Goal: Task Accomplishment & Management: Manage account settings

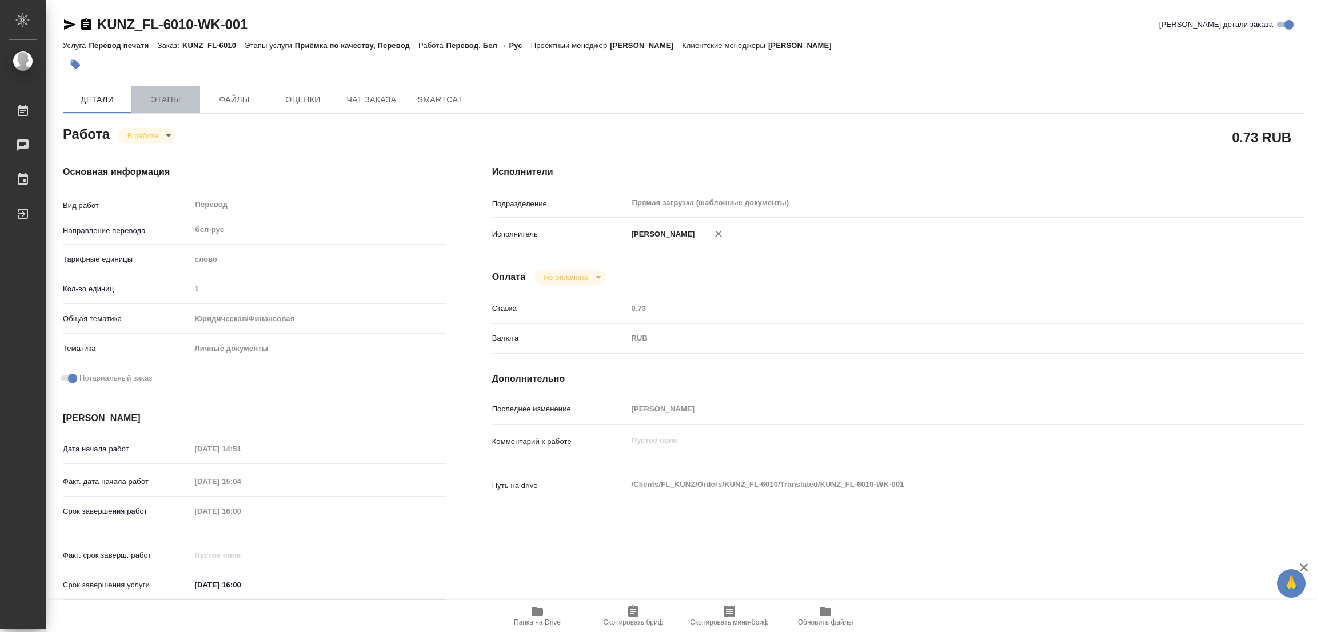
click at [156, 101] on span "Этапы" at bounding box center [165, 100] width 55 height 14
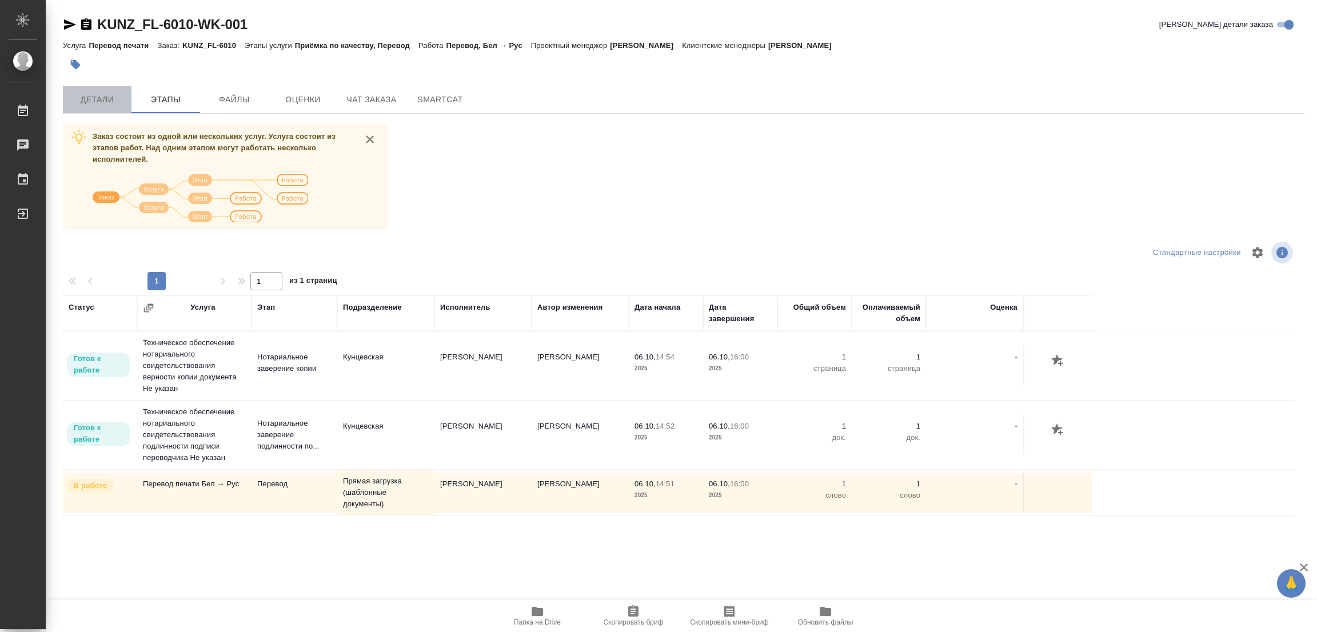
click at [98, 100] on span "Детали" at bounding box center [97, 100] width 55 height 14
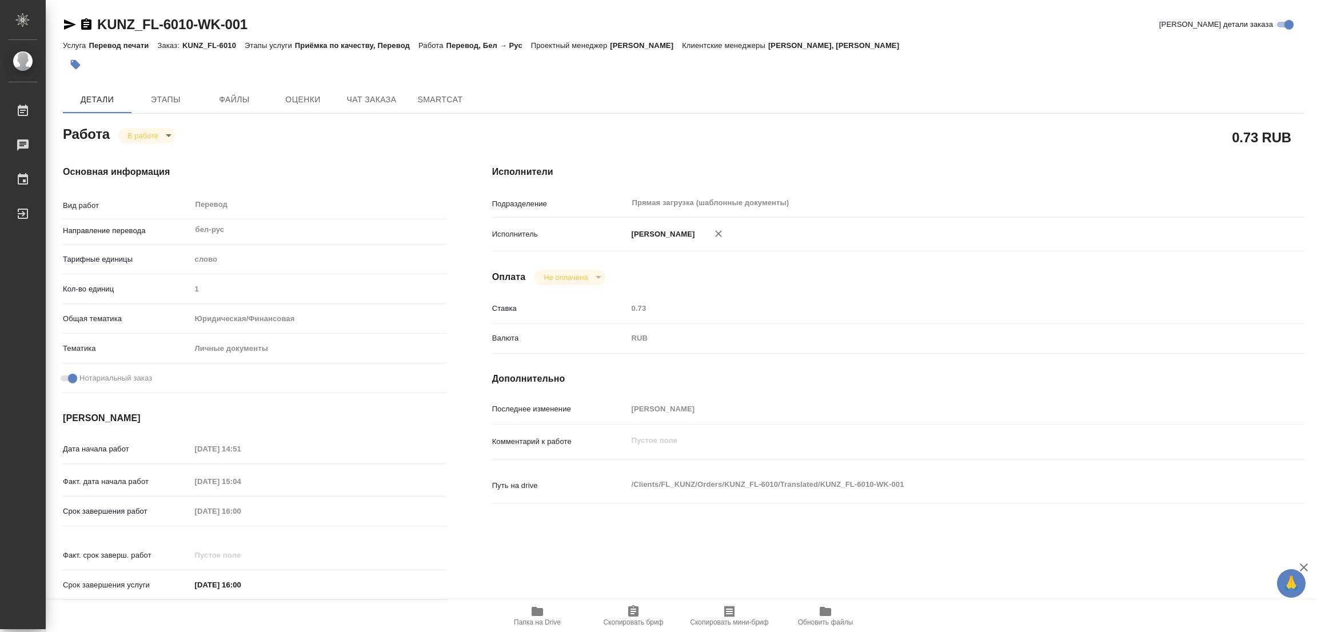
type textarea "x"
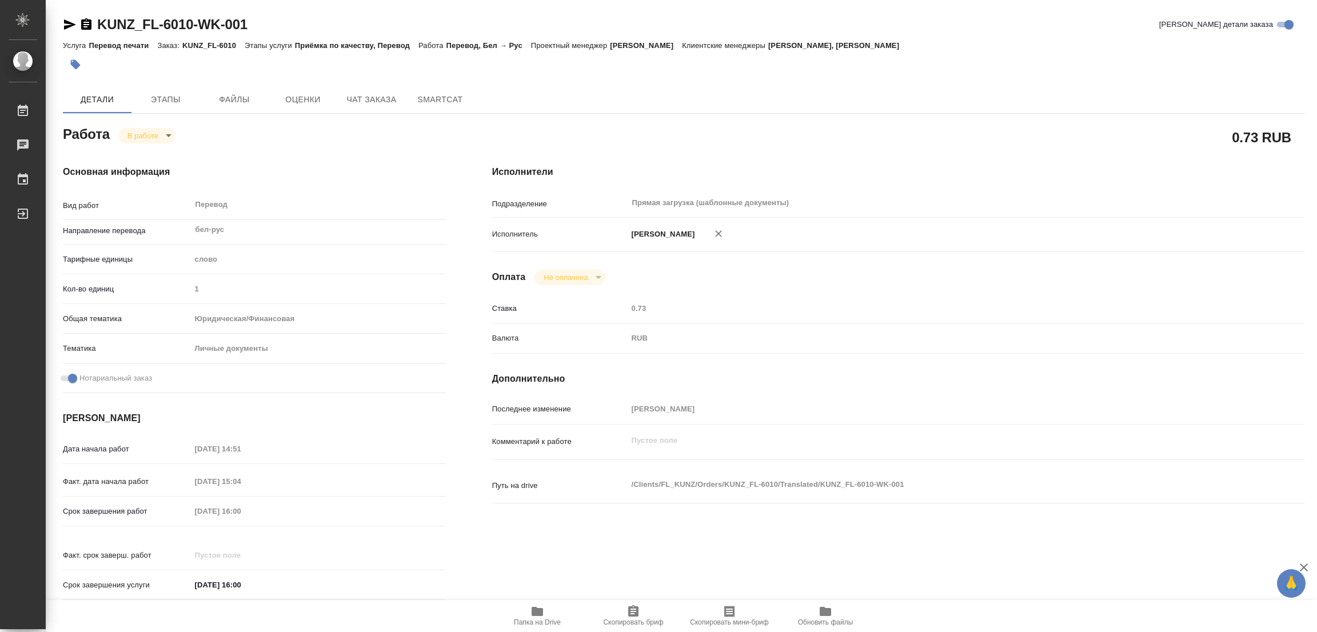
type textarea "x"
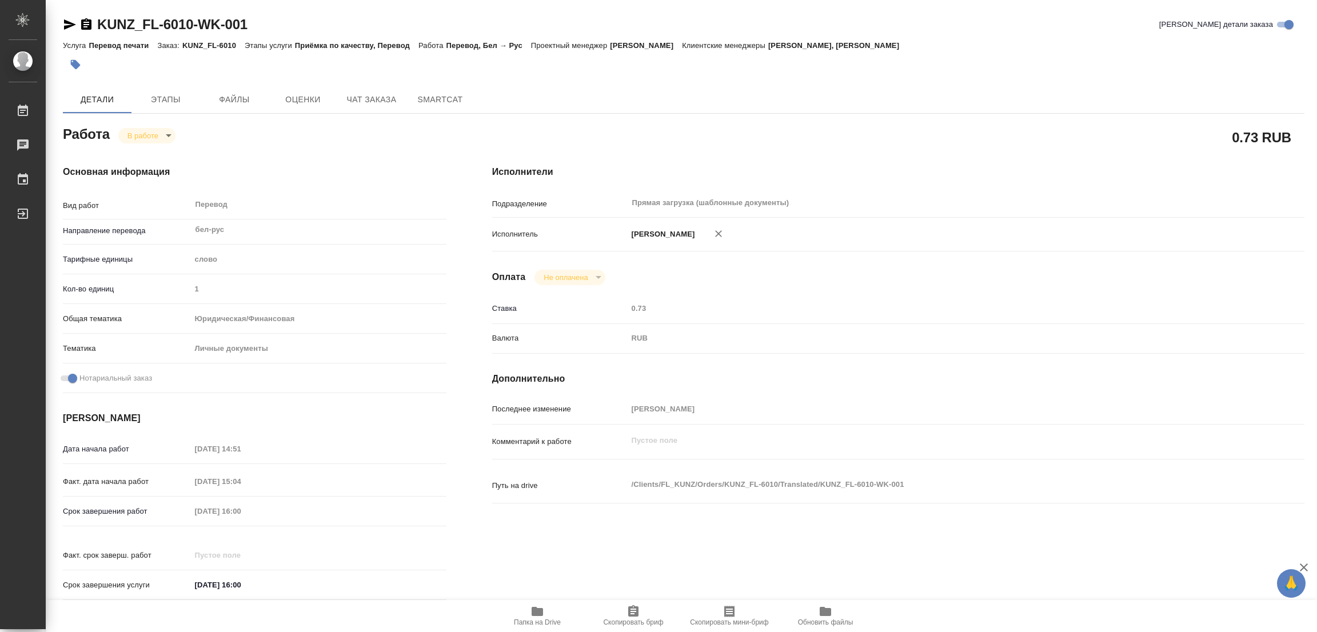
type textarea "x"
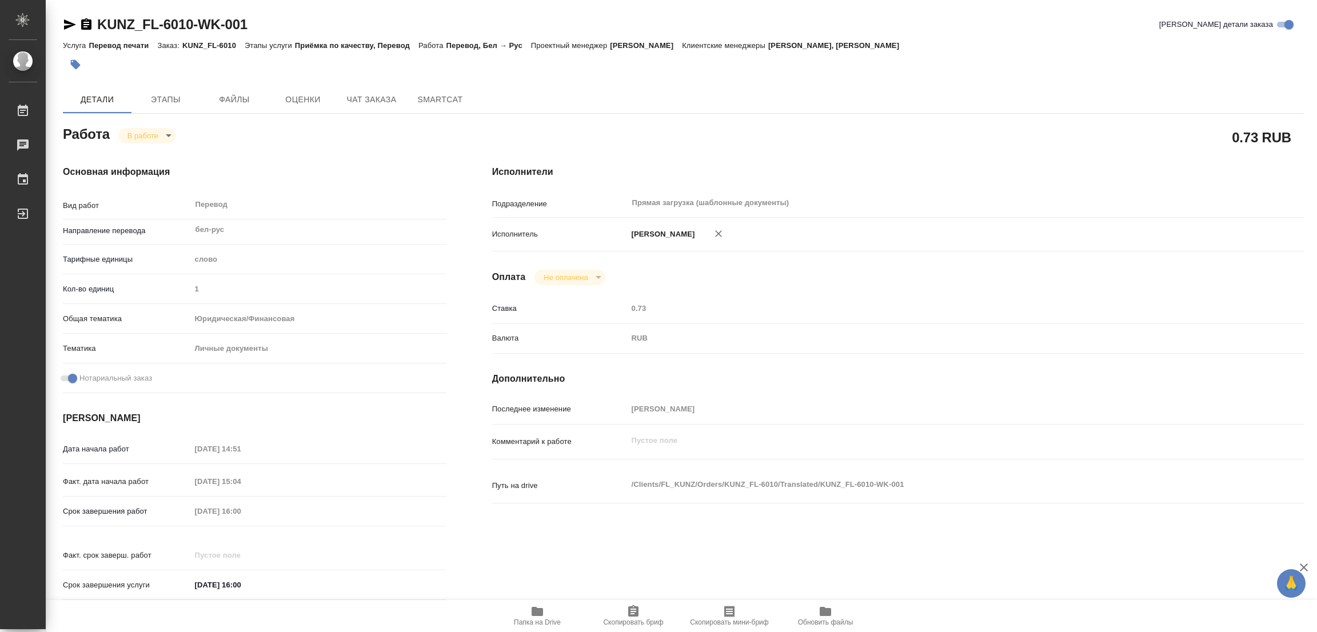
type textarea "x"
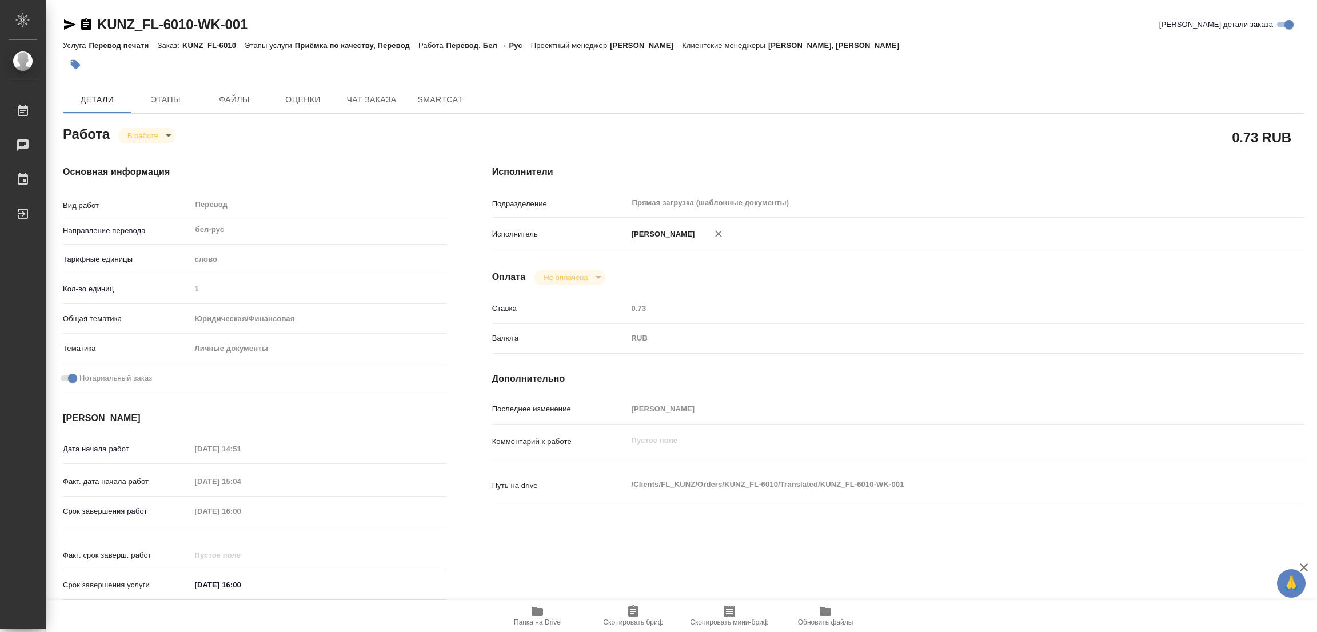
type textarea "x"
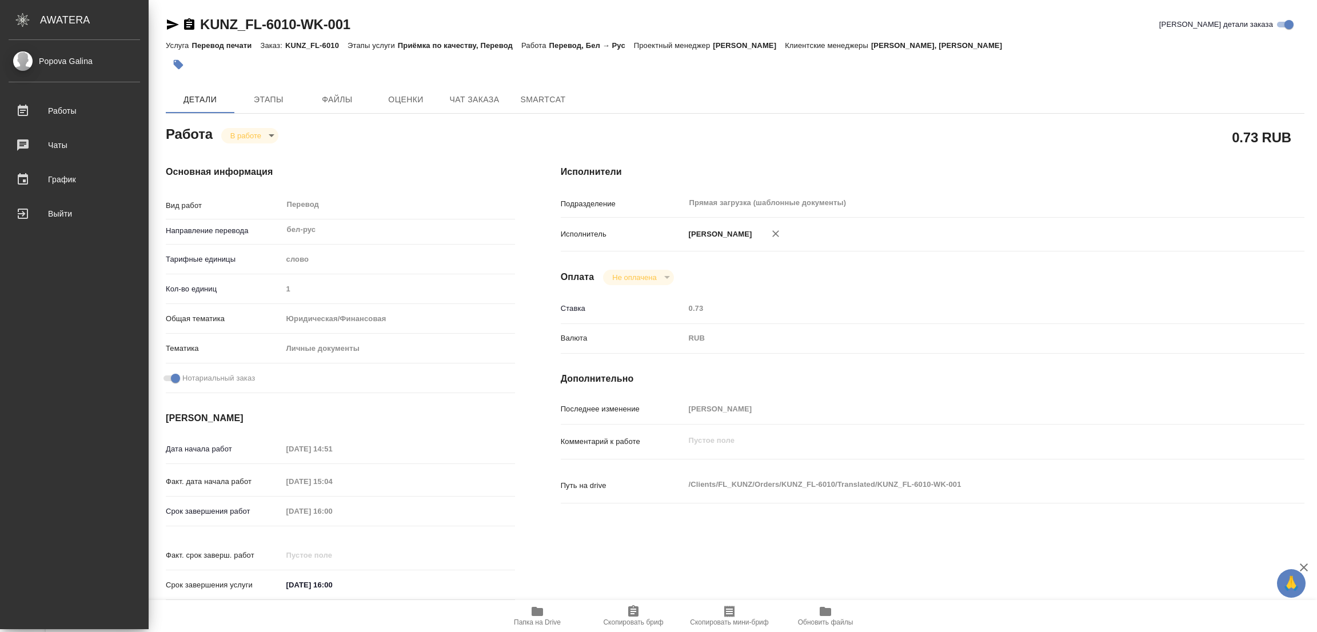
type textarea "x"
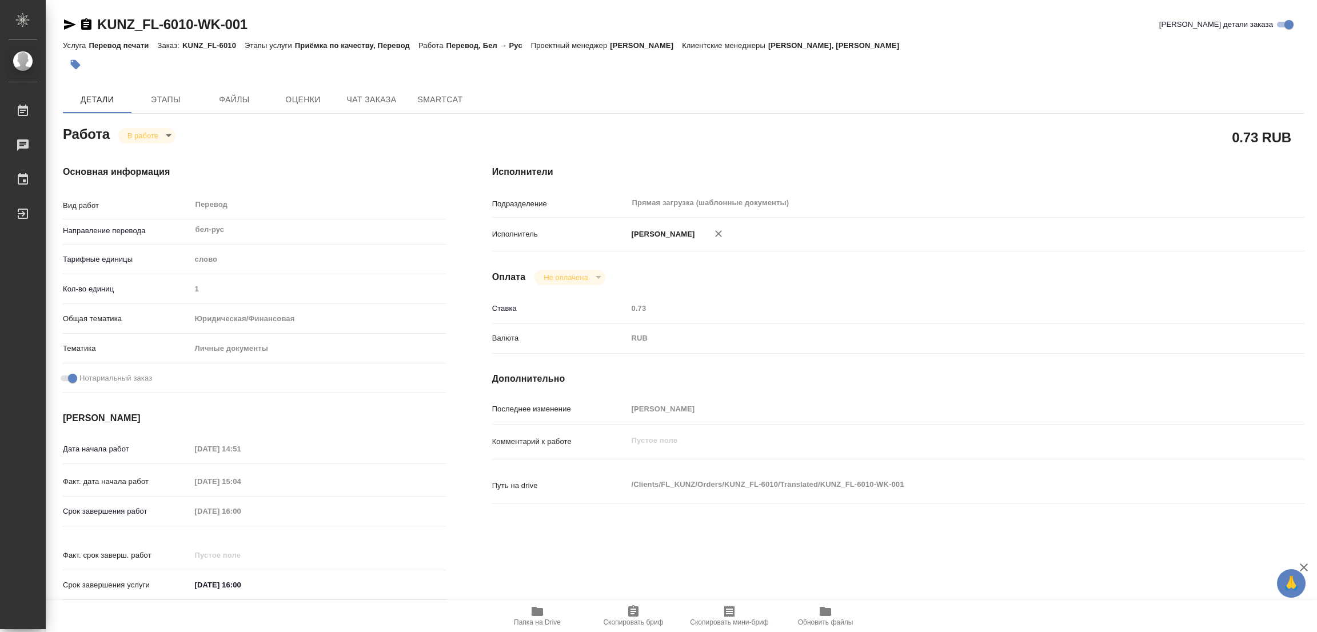
type textarea "x"
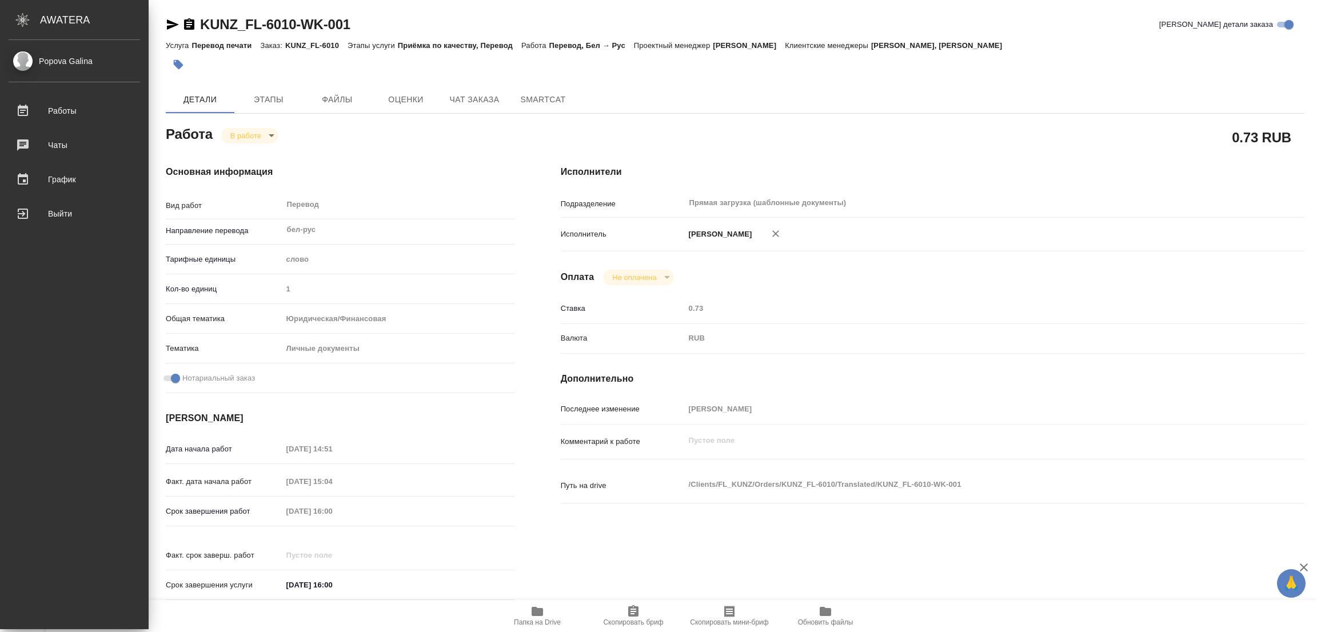
type textarea "x"
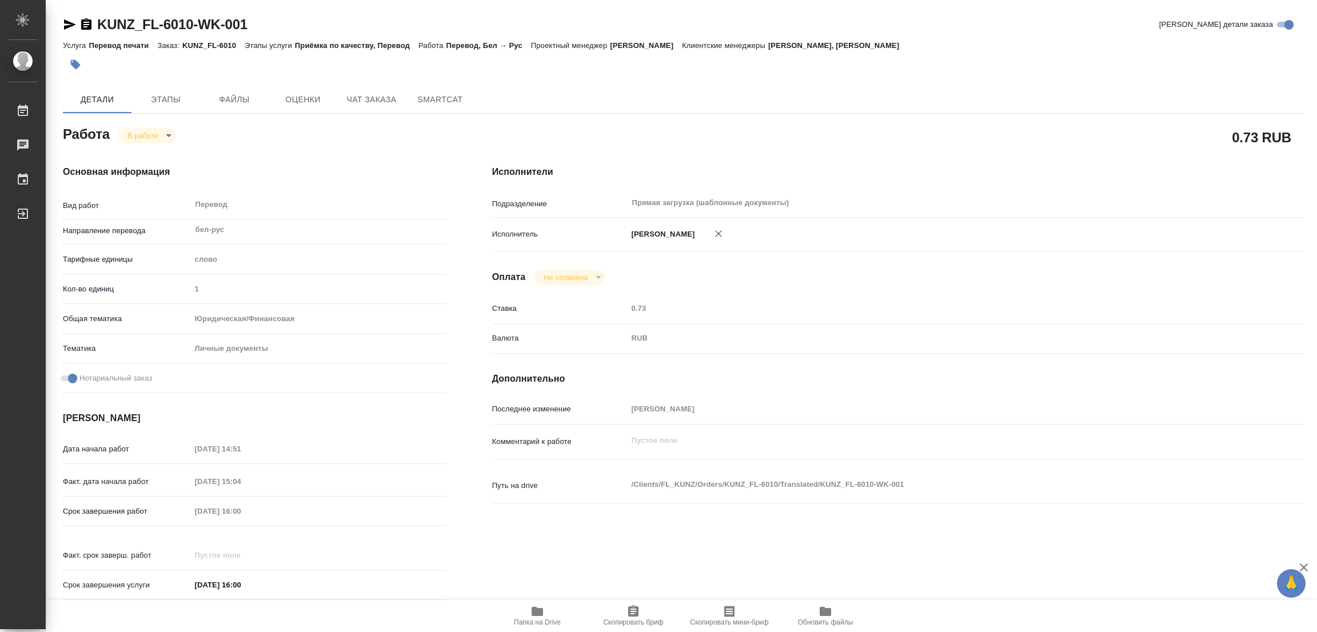
type textarea "x"
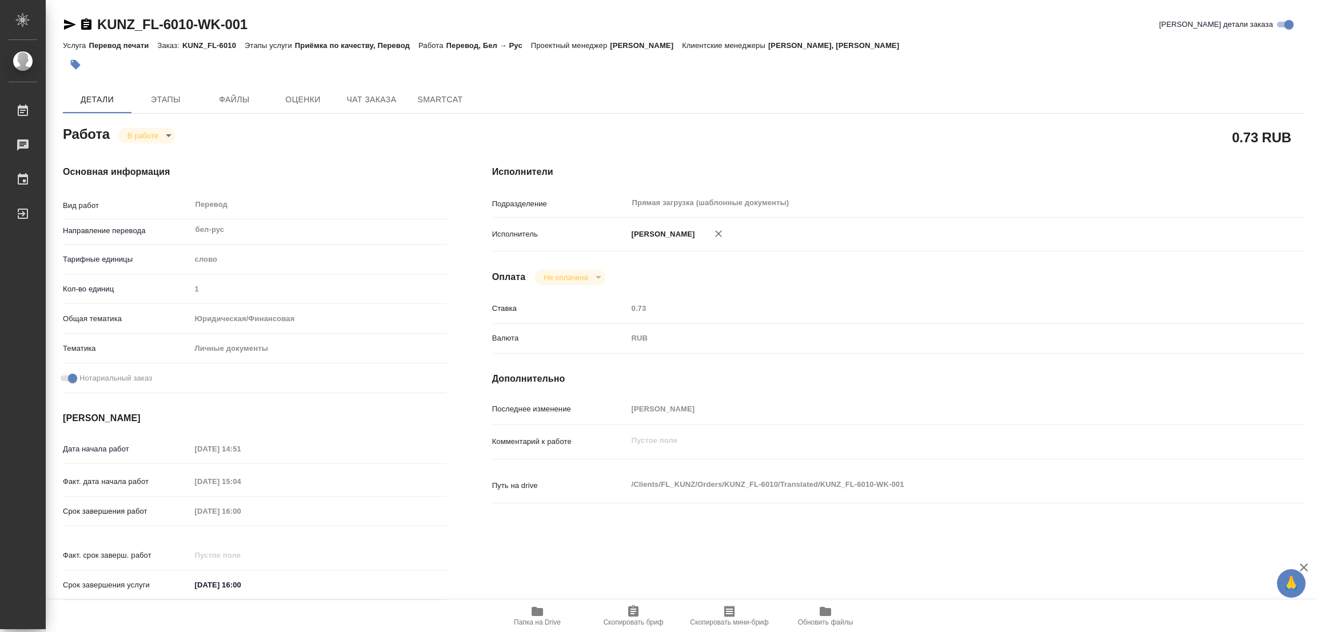
type textarea "x"
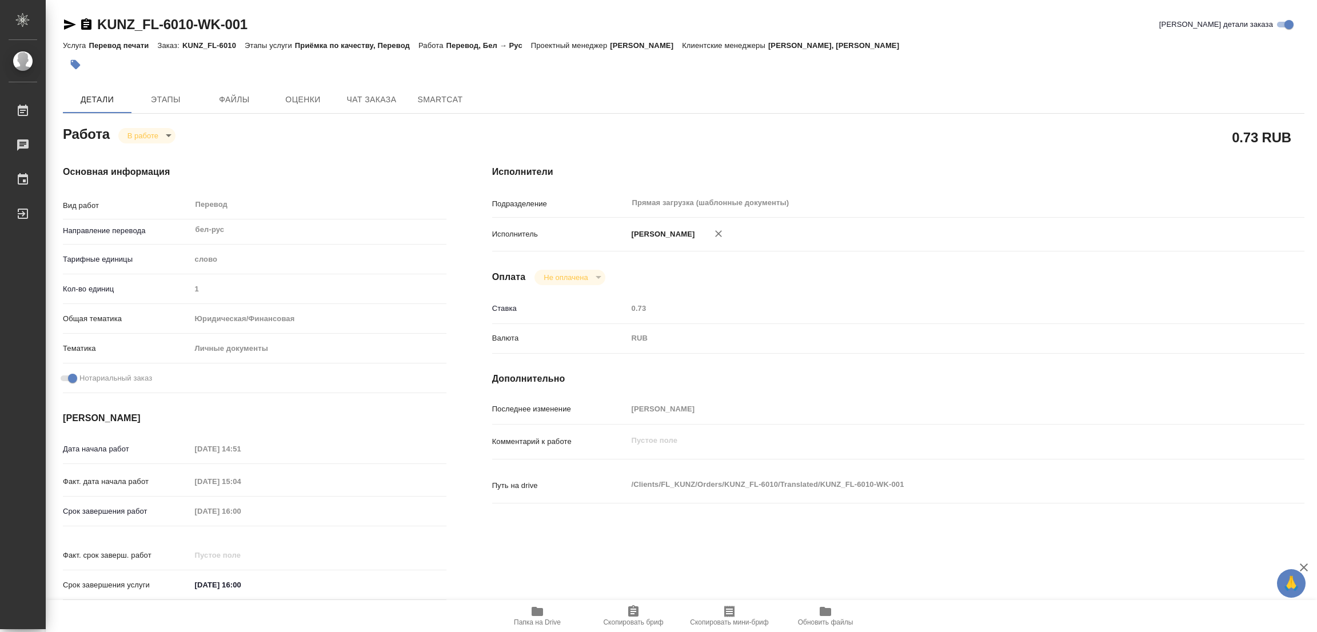
type textarea "x"
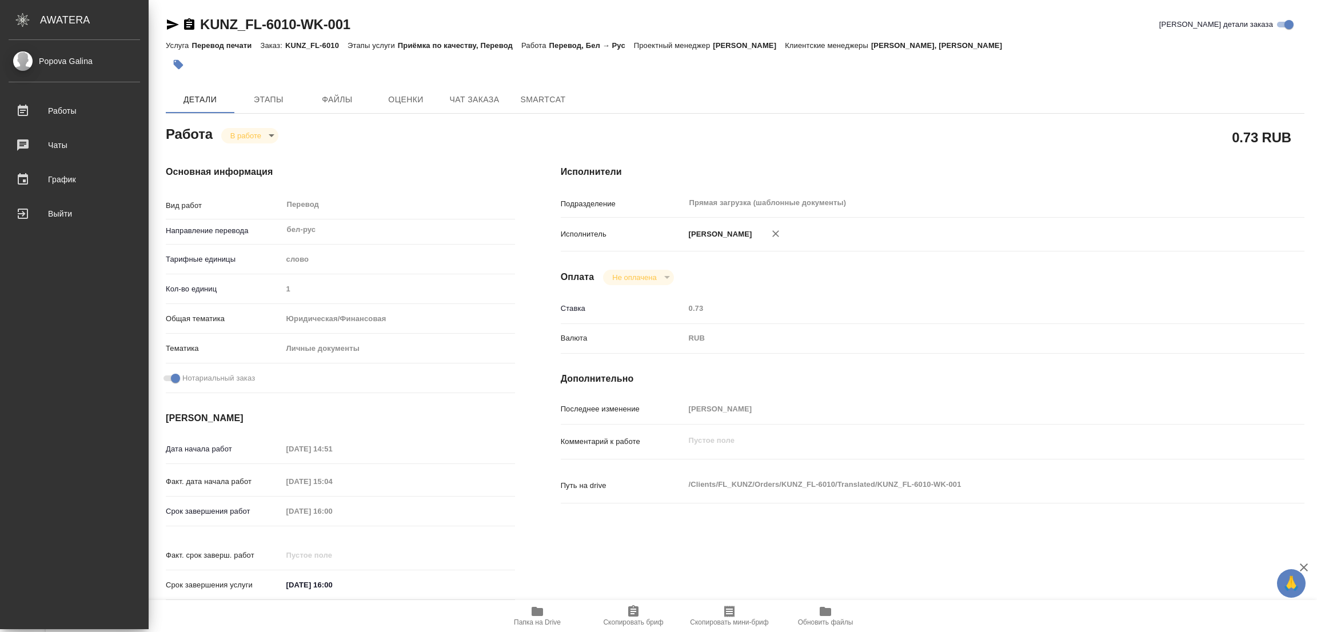
type textarea "x"
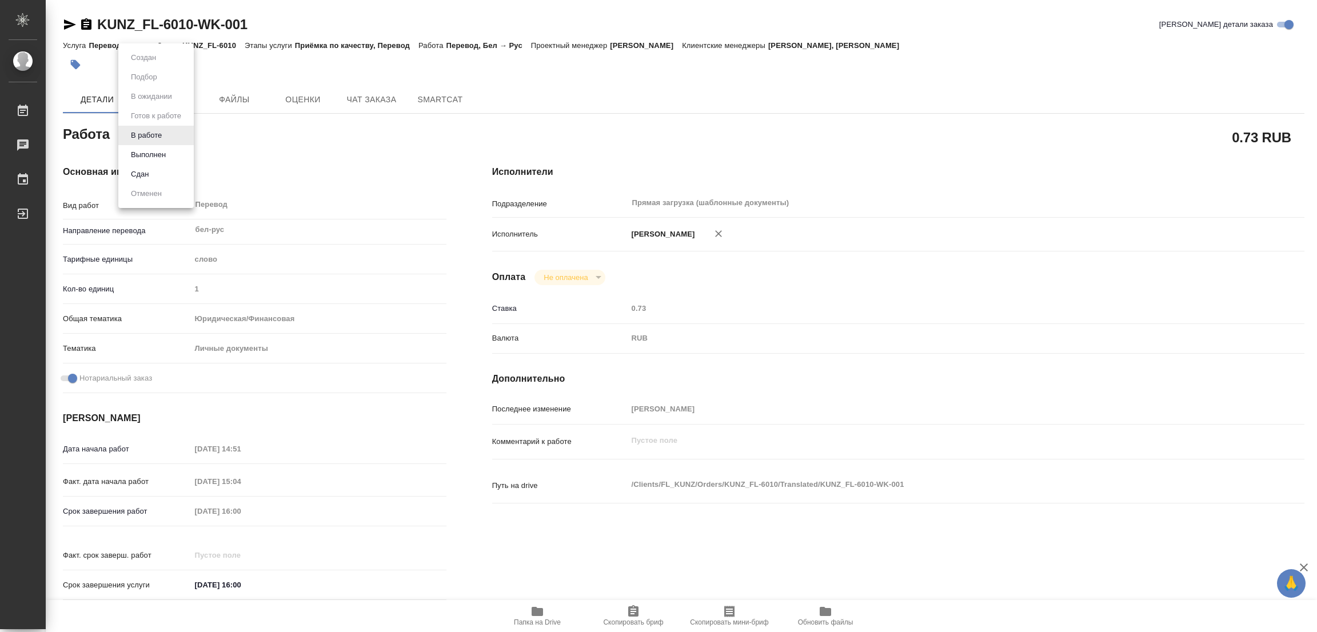
click at [130, 130] on body "🙏 .cls-1 fill:#fff; AWATERA [PERSON_NAME] Работы 0 Чаты График Выйти KUNZ_FL-60…" at bounding box center [658, 316] width 1317 height 632
click at [142, 154] on button "Выполнен" at bounding box center [149, 155] width 42 height 13
type textarea "x"
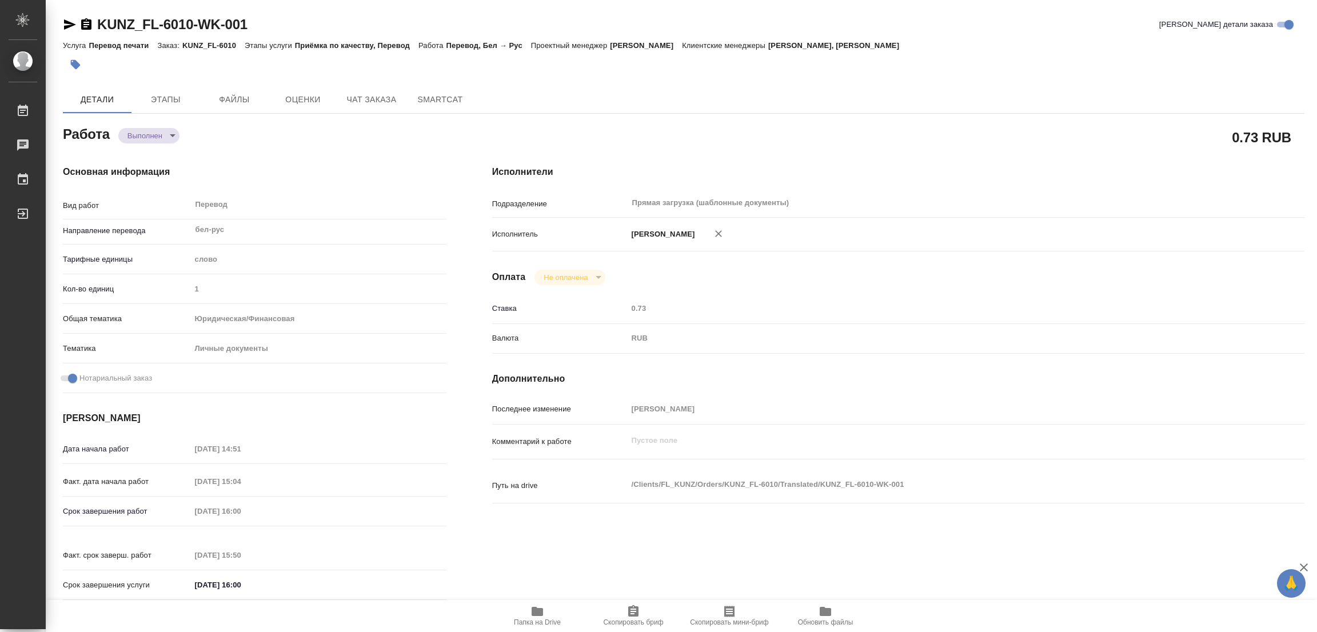
type textarea "x"
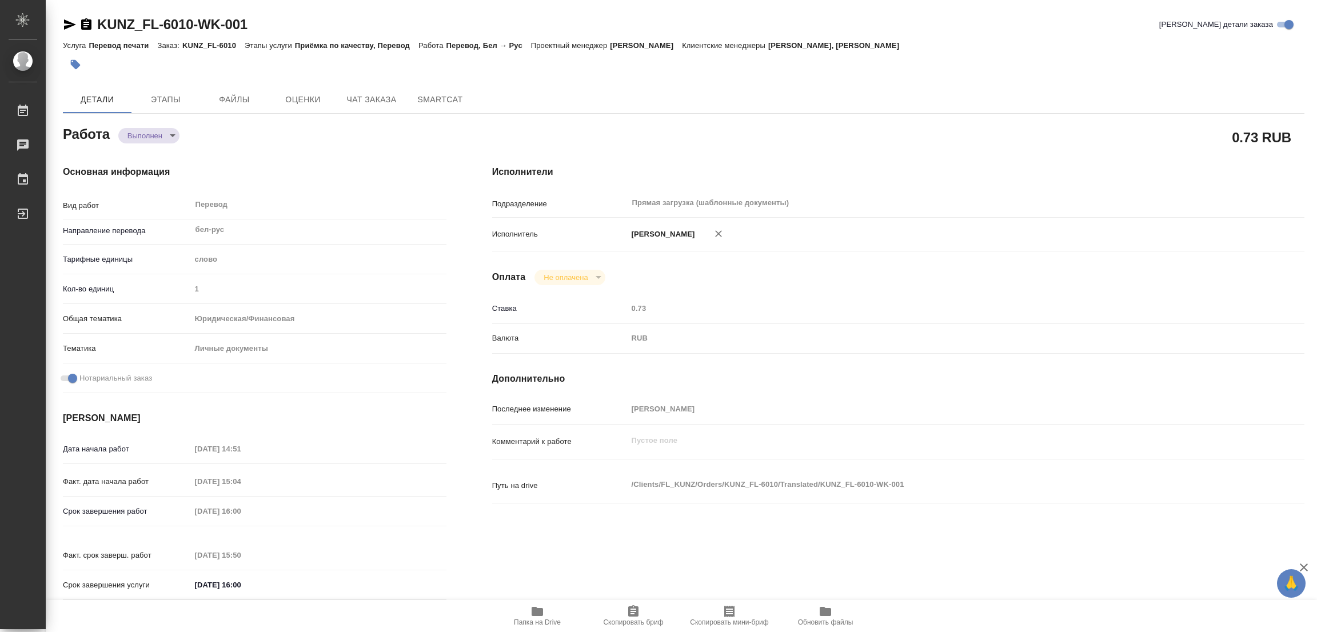
type textarea "x"
click at [74, 62] on icon "button" at bounding box center [76, 65] width 10 height 10
type textarea "x"
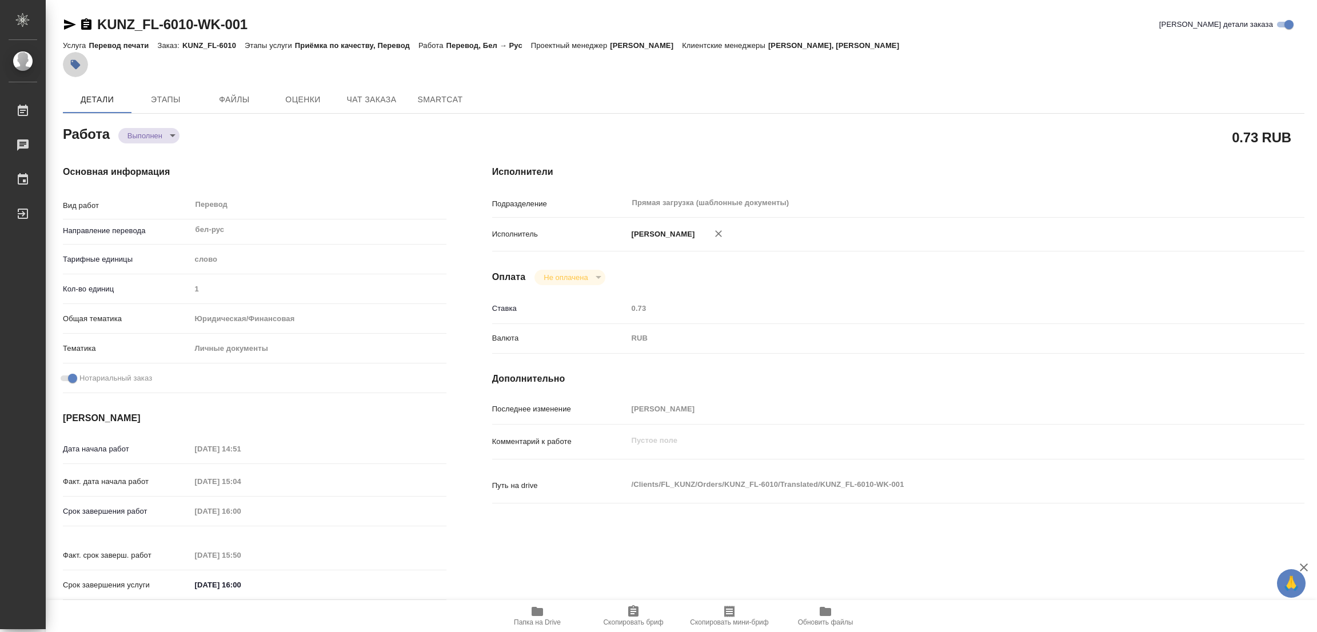
type textarea "x"
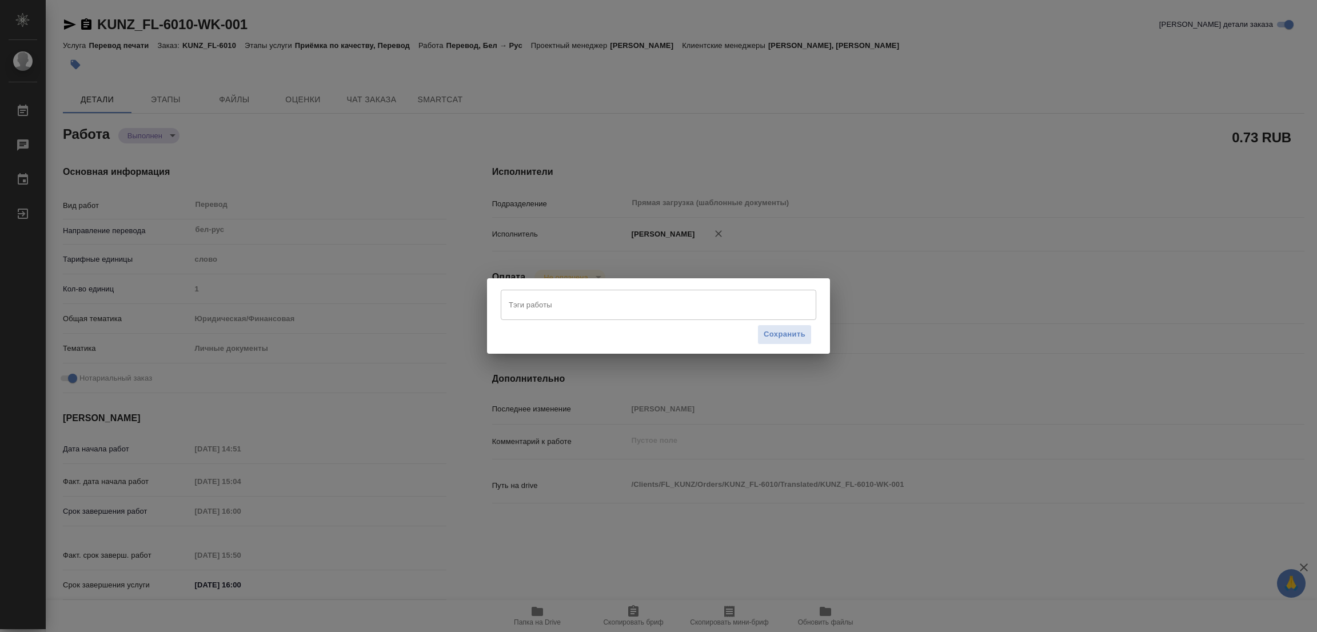
type textarea "x"
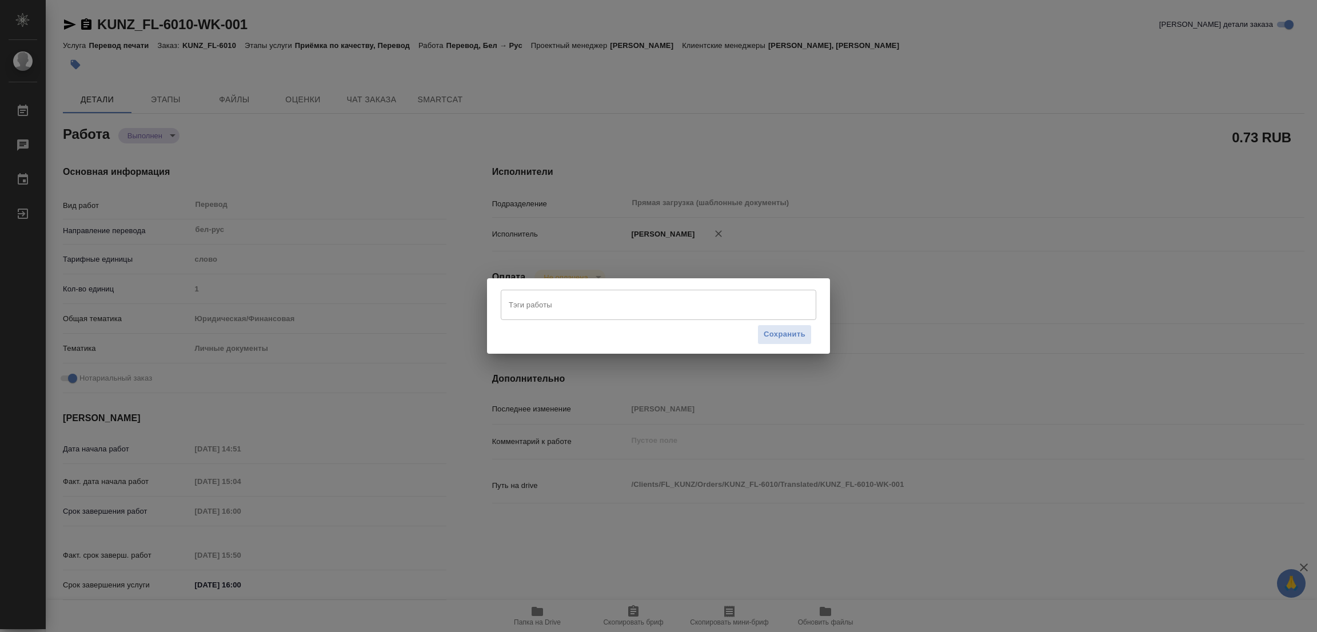
click at [570, 303] on input "Тэги работы" at bounding box center [648, 304] width 284 height 19
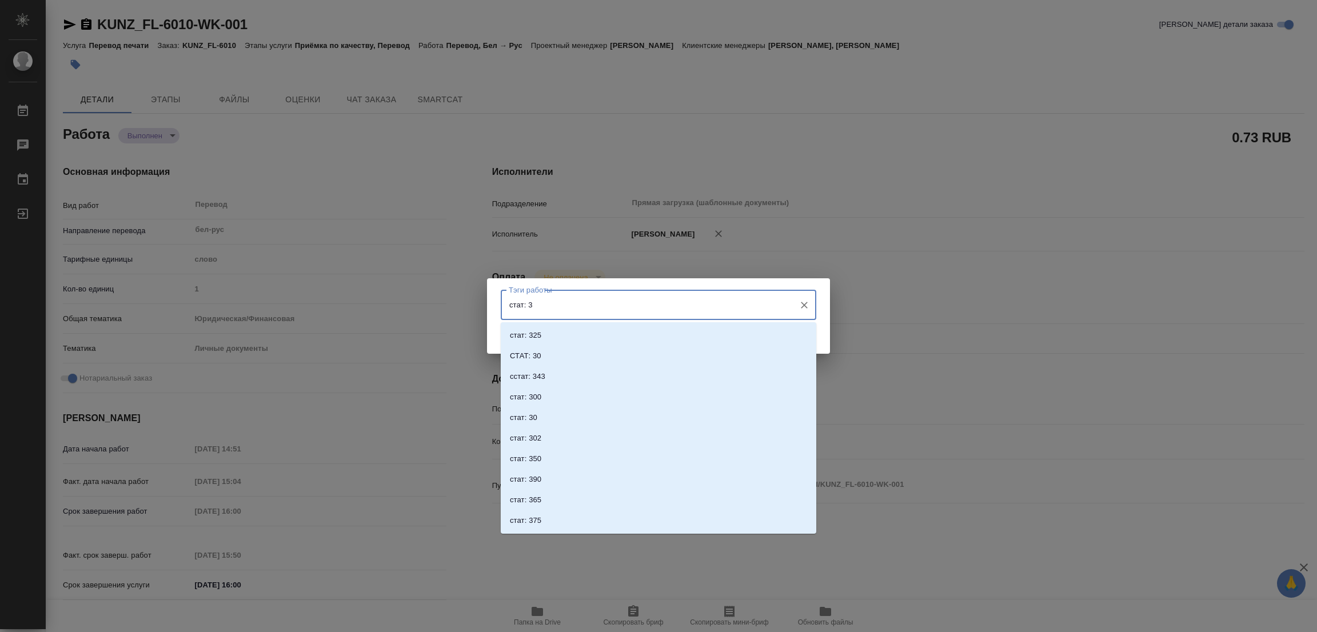
type input "стат: 30"
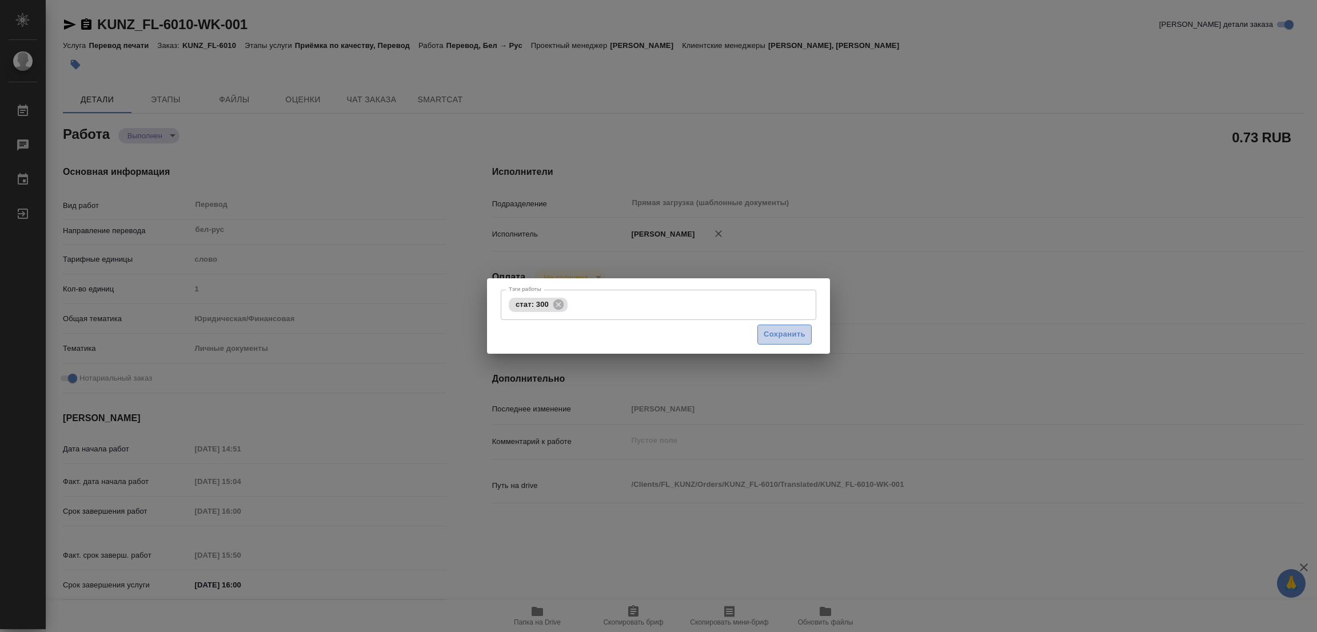
click at [769, 336] on span "Сохранить" at bounding box center [785, 334] width 42 height 13
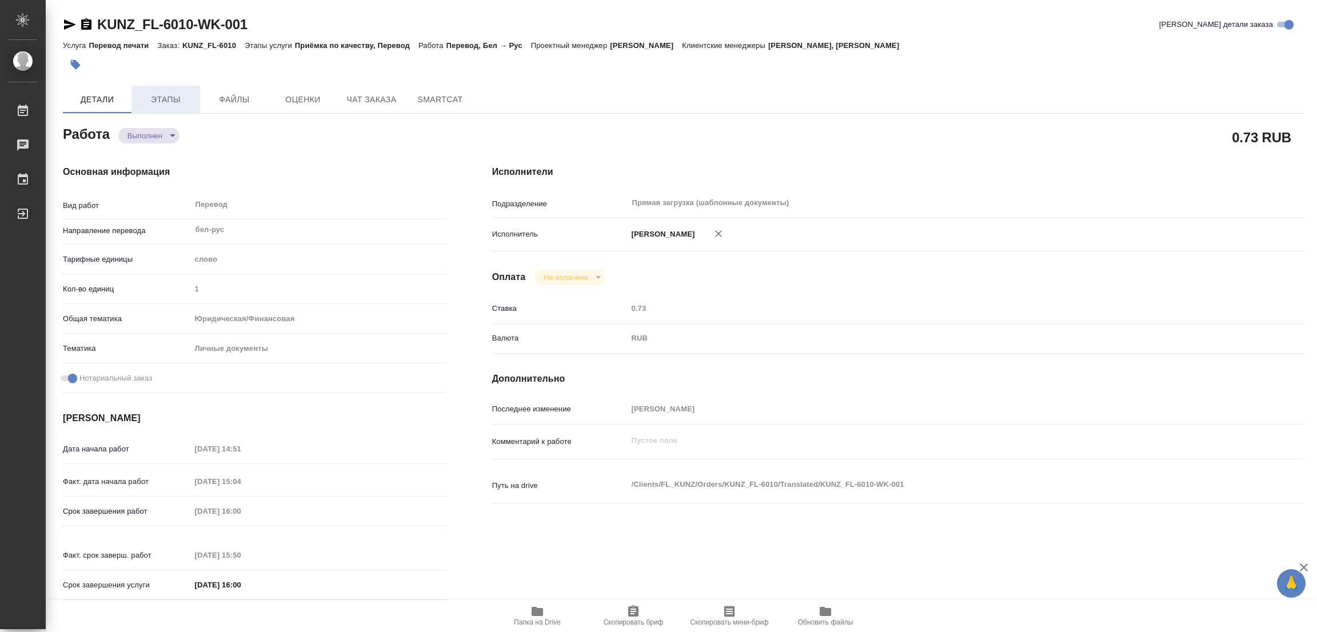
type input "completed"
type textarea "Перевод"
type textarea "x"
type input "бел-рус"
type input "5a8b1489cc6b4906c91bfd90"
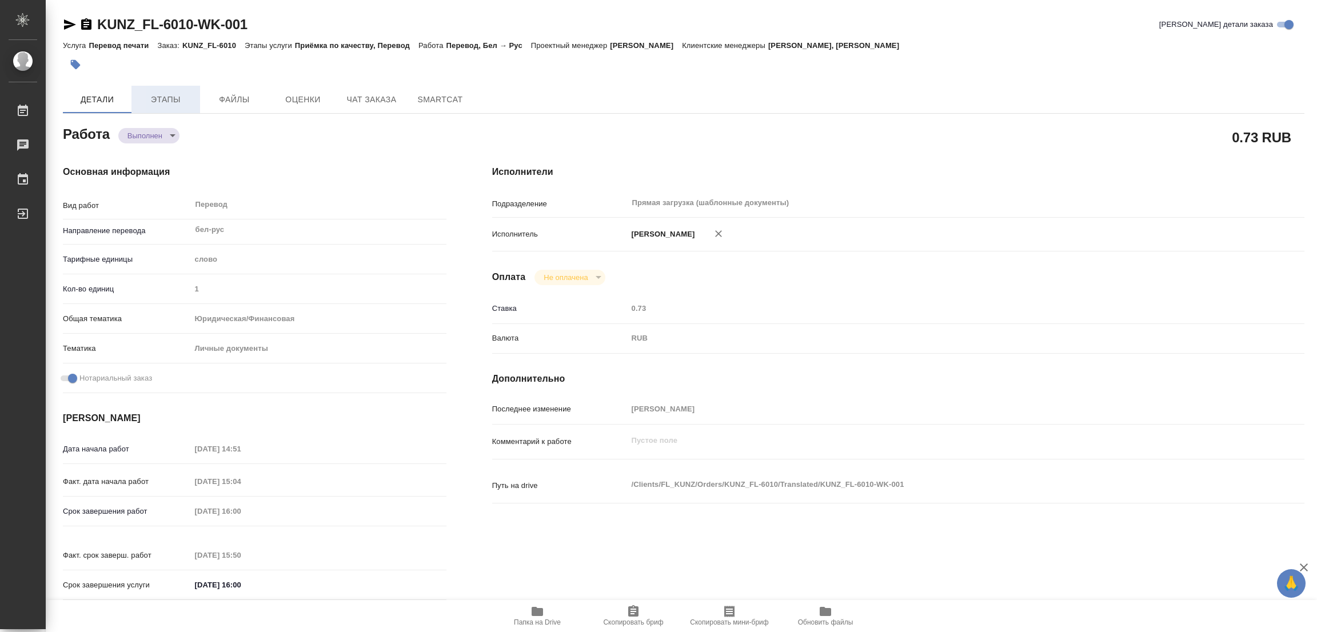
type input "1"
type input "yr-fn"
type input "5a8b8b956a9677013d343cfe"
checkbox input "true"
type input "[DATE] 14:51"
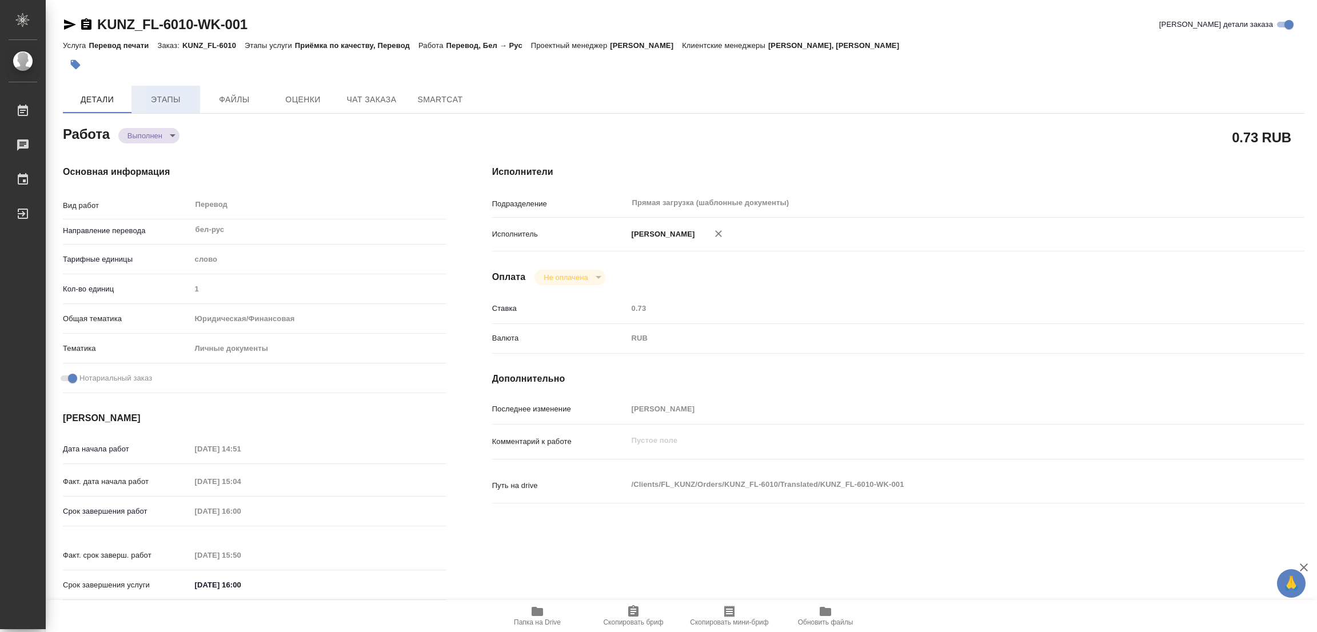
type input "[DATE] 15:04"
type input "[DATE] 16:00"
type input "[DATE] 15:50"
type input "[DATE] 16:00"
type input "Прямая загрузка (шаблонные документы)"
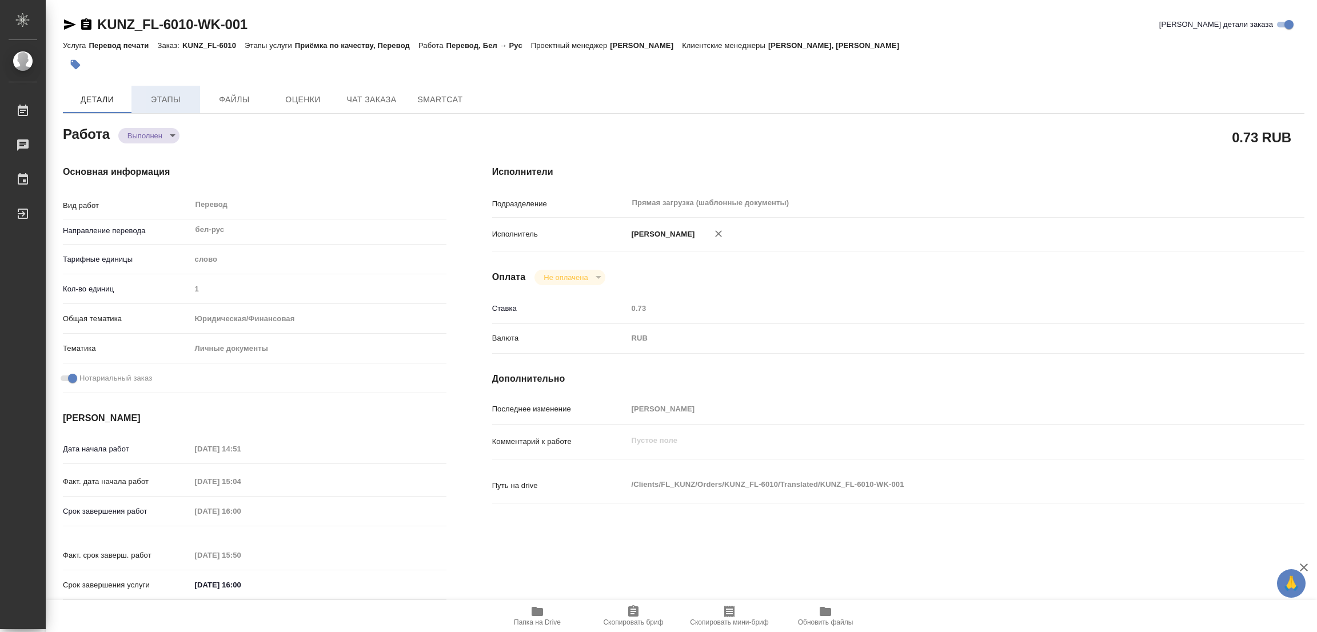
type input "notPayed"
type input "0.73"
type input "RUB"
type input "[PERSON_NAME]"
type textarea "x"
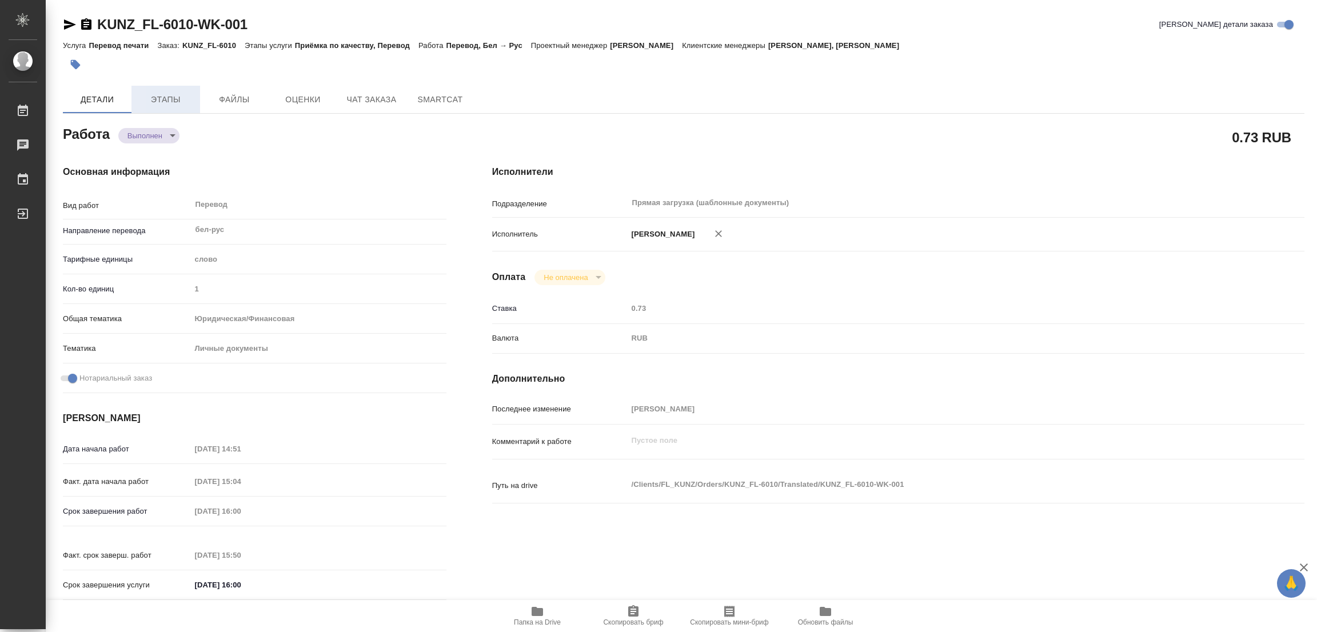
type textarea "/Clients/FL_KUNZ/Orders/KUNZ_FL-6010/Translated/KUNZ_FL-6010-WK-001"
type textarea "x"
type input "KUNZ_FL-6010"
type input "Перевод печати"
type input "Приёмка по качеству, Перевод"
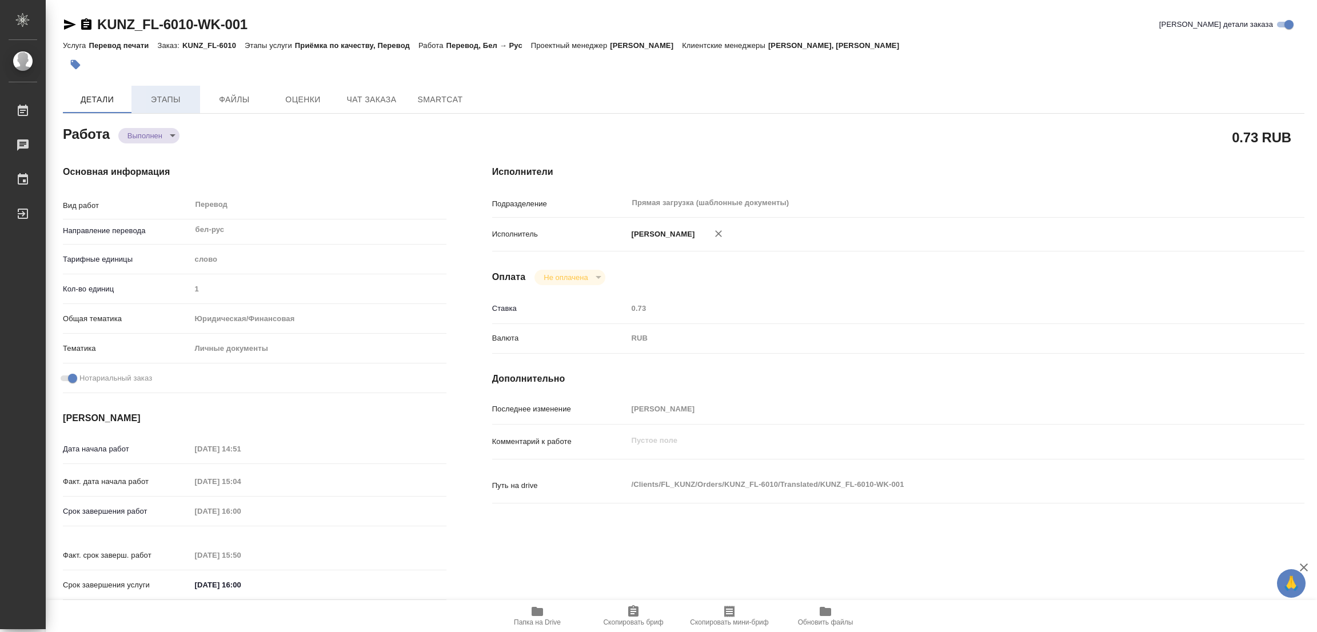
type input "[PERSON_NAME], [PERSON_NAME]"
type input "/Clients/FL_KUNZ/Orders/KUNZ_FL-6010"
type textarea "x"
type textarea "печать бел-рус под нот"
type textarea "x"
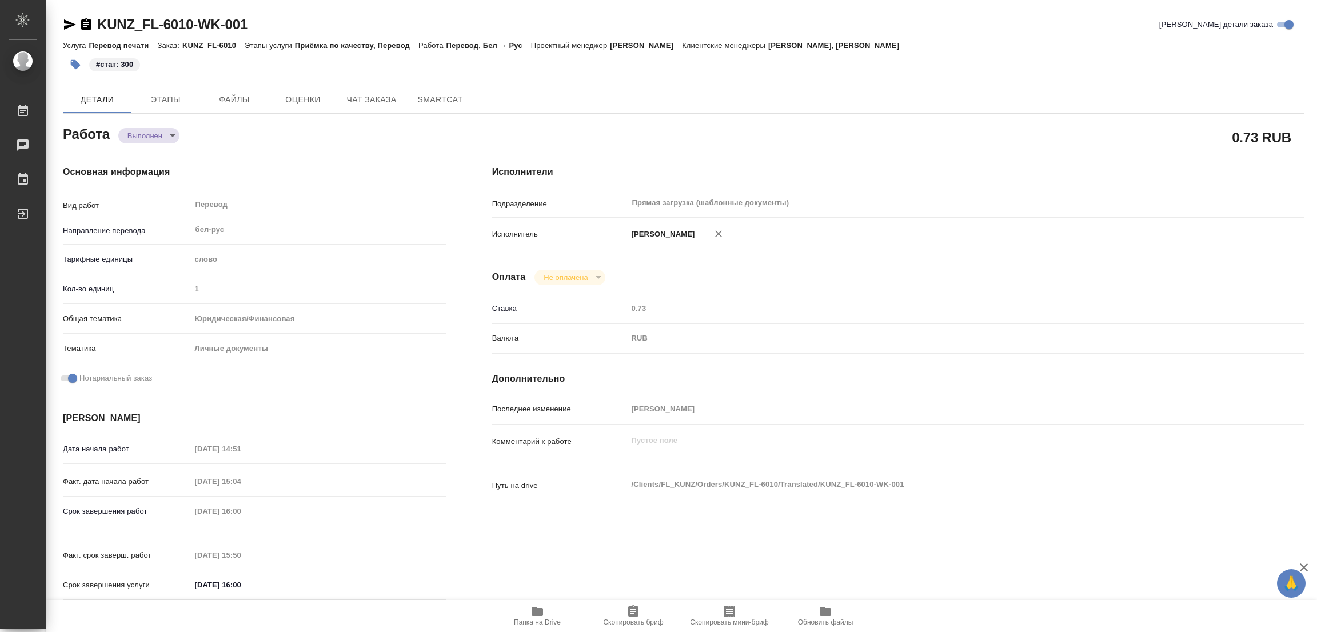
type textarea "x"
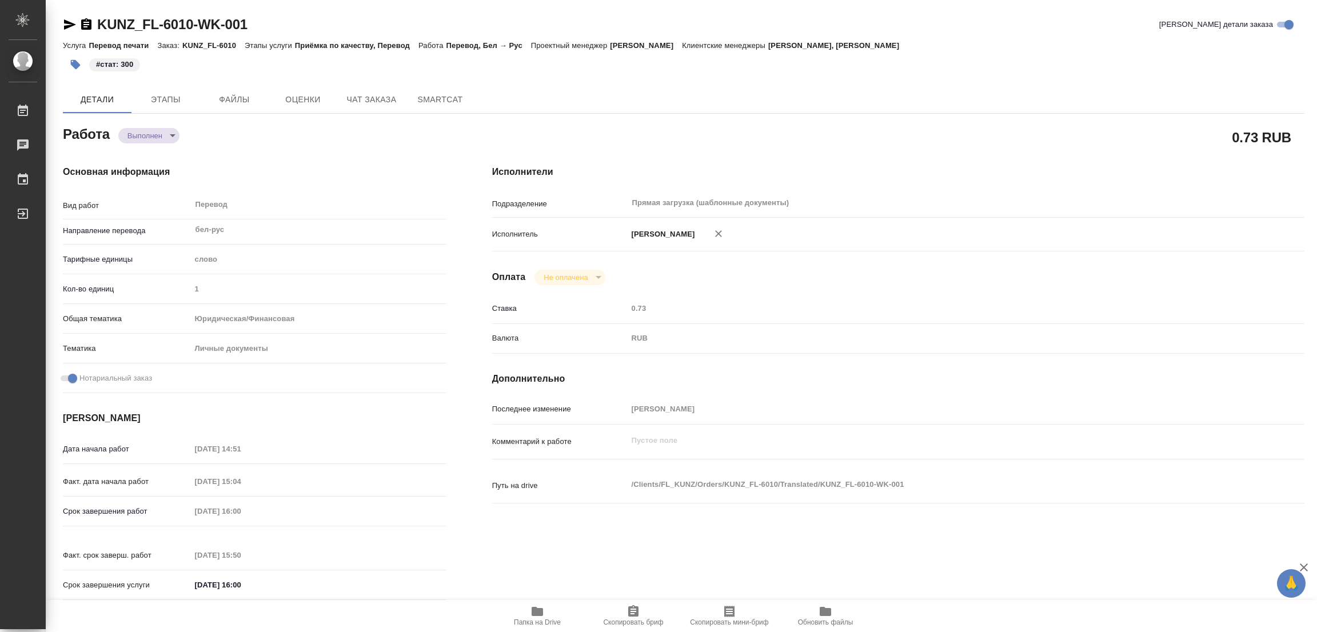
type textarea "x"
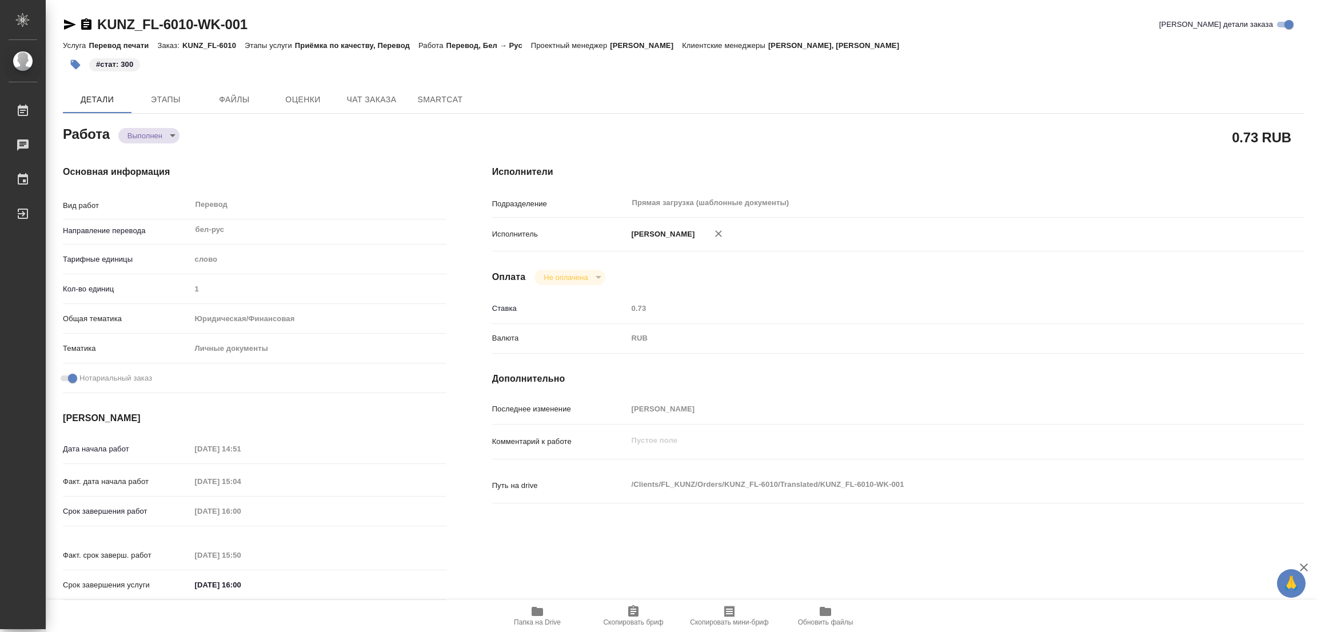
click at [353, 172] on h4 "Основная информация" at bounding box center [255, 172] width 384 height 14
type textarea "x"
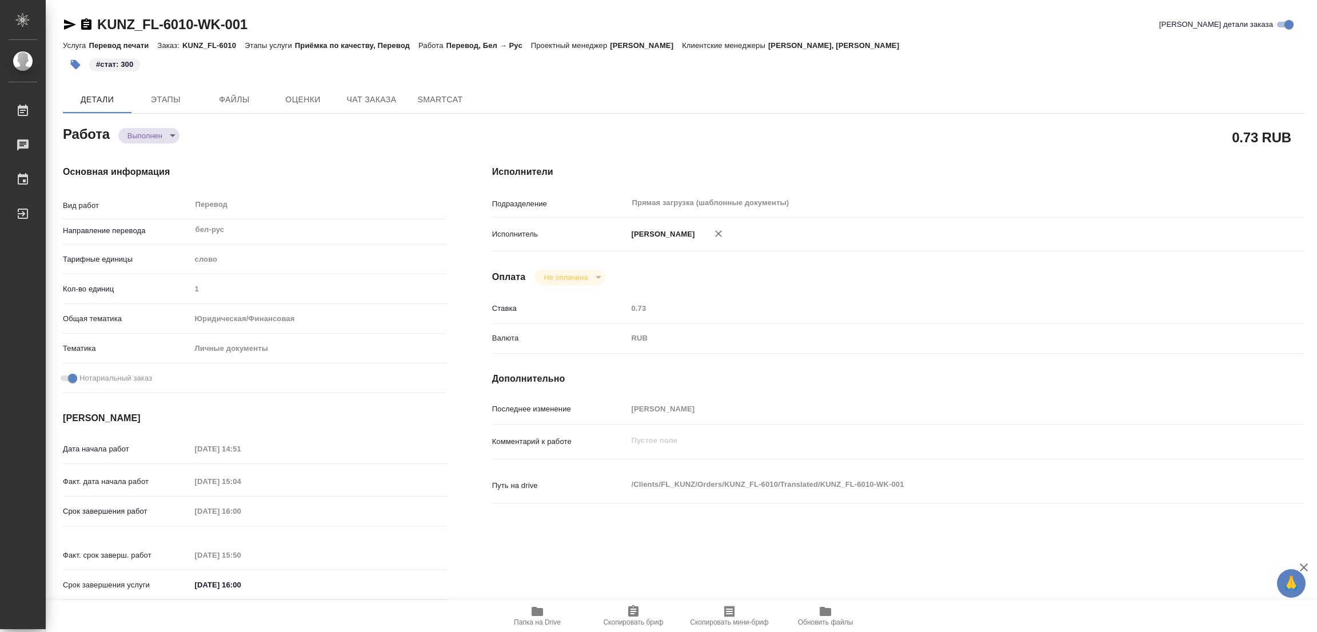
type textarea "x"
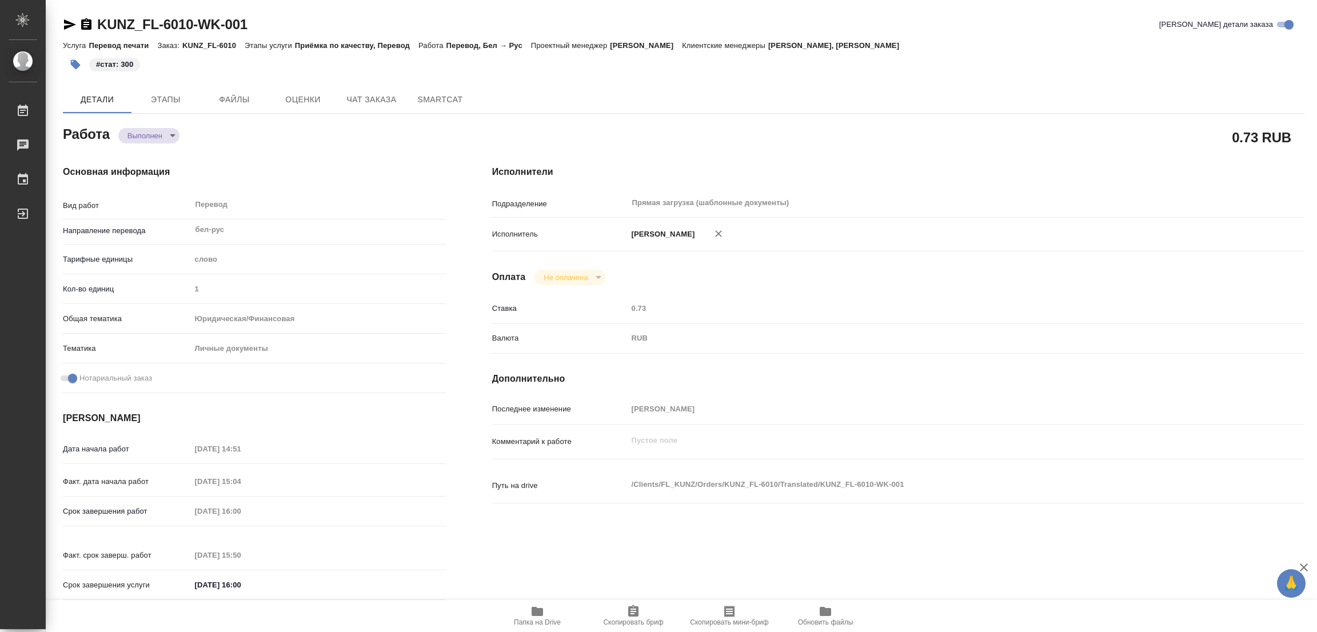
type textarea "x"
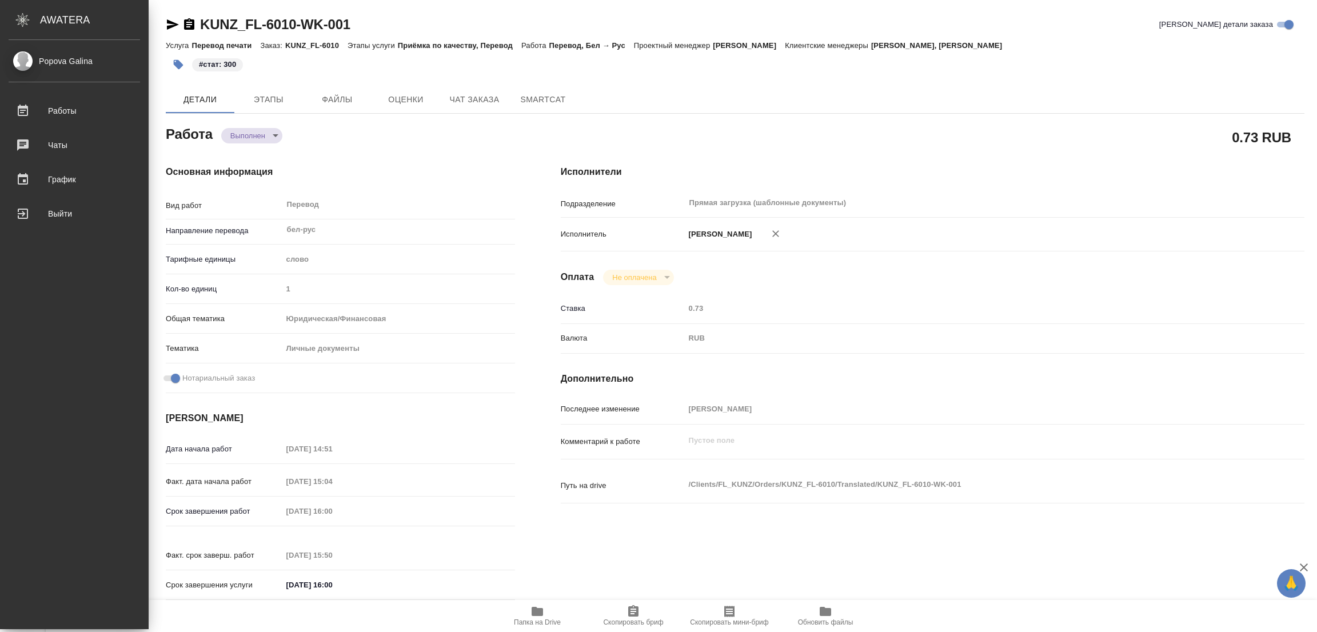
type textarea "x"
